Goal: Find specific page/section: Find specific page/section

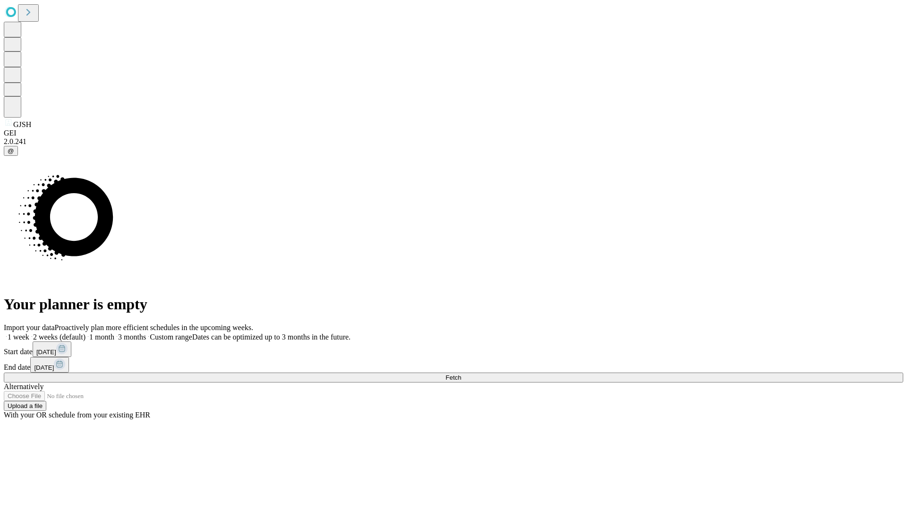
click at [461, 374] on span "Fetch" at bounding box center [453, 377] width 16 height 7
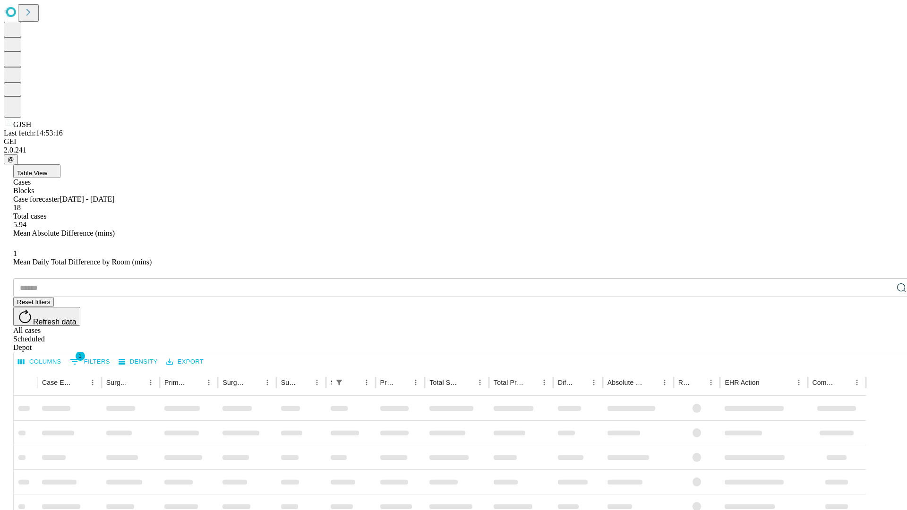
click at [882, 343] on div "Depot" at bounding box center [462, 347] width 899 height 8
